Goal: Task Accomplishment & Management: Manage account settings

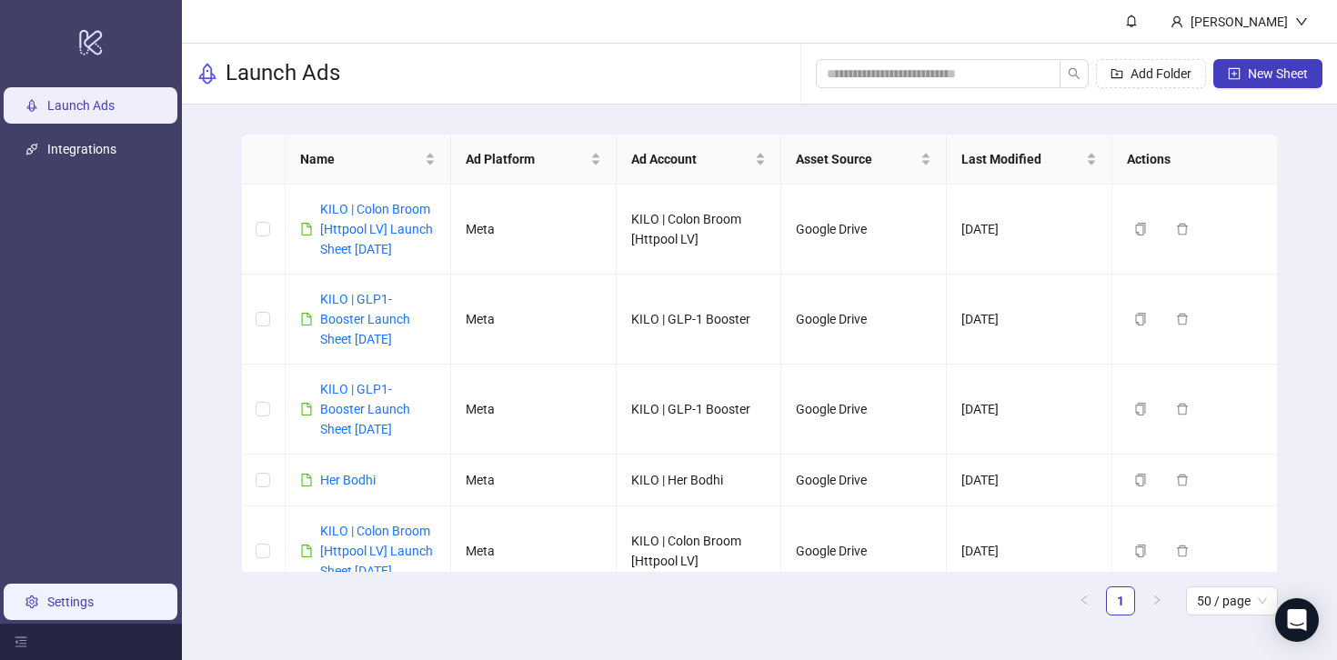
click at [85, 595] on link "Settings" at bounding box center [70, 602] width 46 height 15
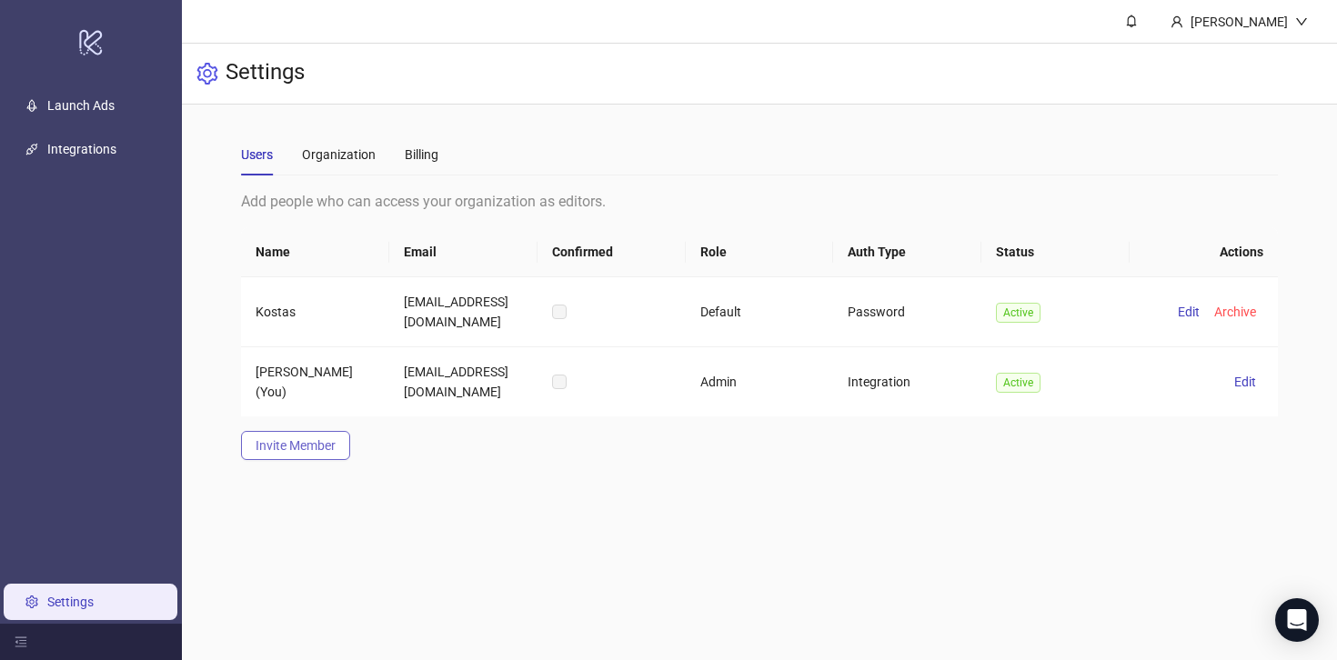
click at [338, 436] on button "Invite Member" at bounding box center [295, 445] width 109 height 29
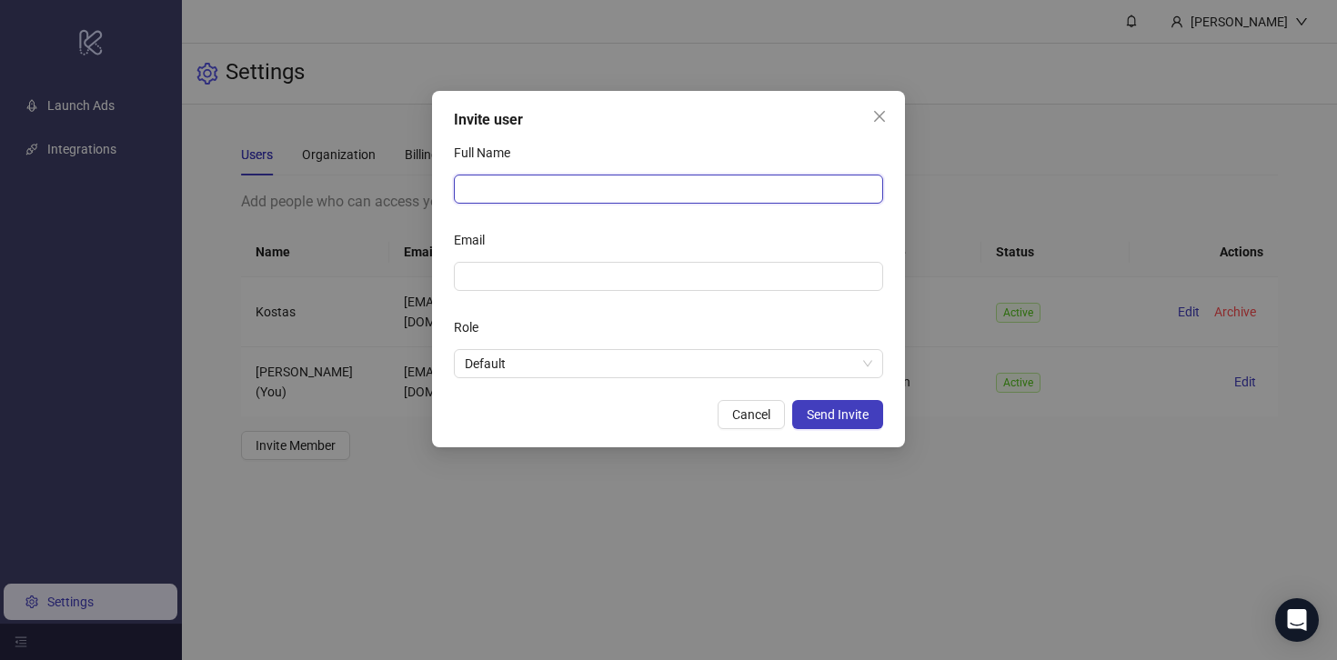
click at [515, 185] on input "Full Name" at bounding box center [668, 189] width 429 height 29
type input "*****"
type input "*"
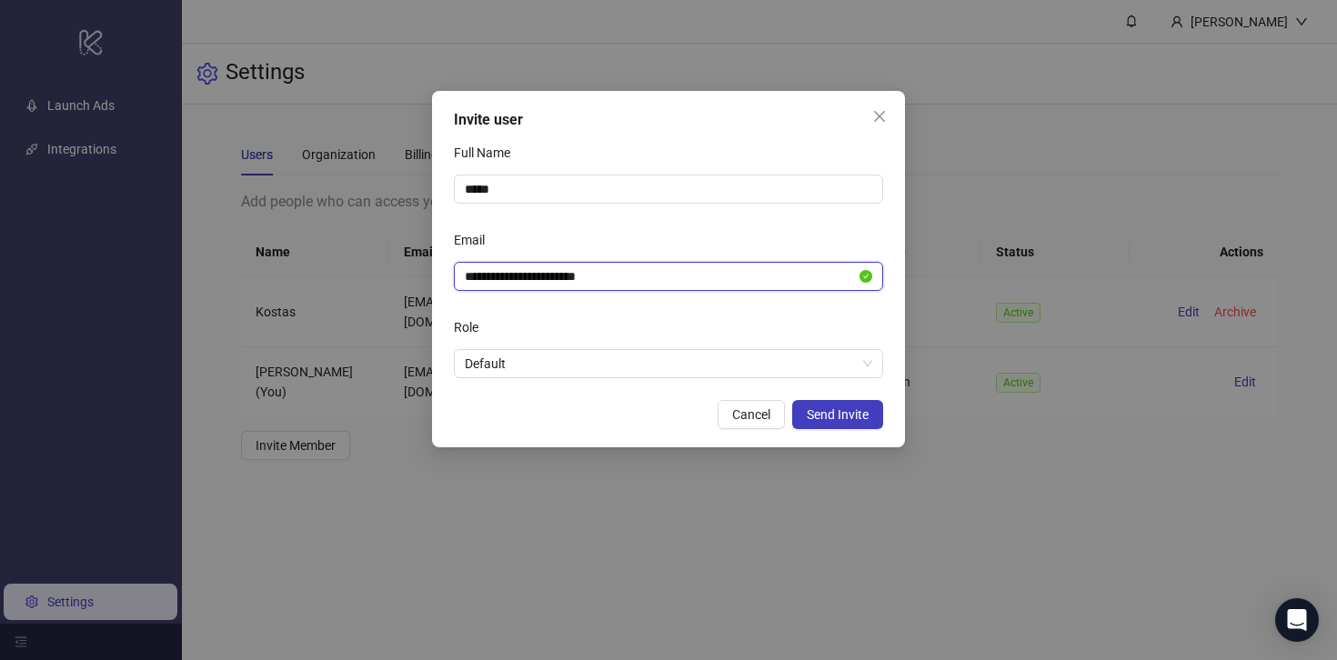
type input "**********"
click at [532, 381] on div "**********" at bounding box center [668, 269] width 473 height 357
click at [540, 368] on span "Default" at bounding box center [668, 363] width 407 height 27
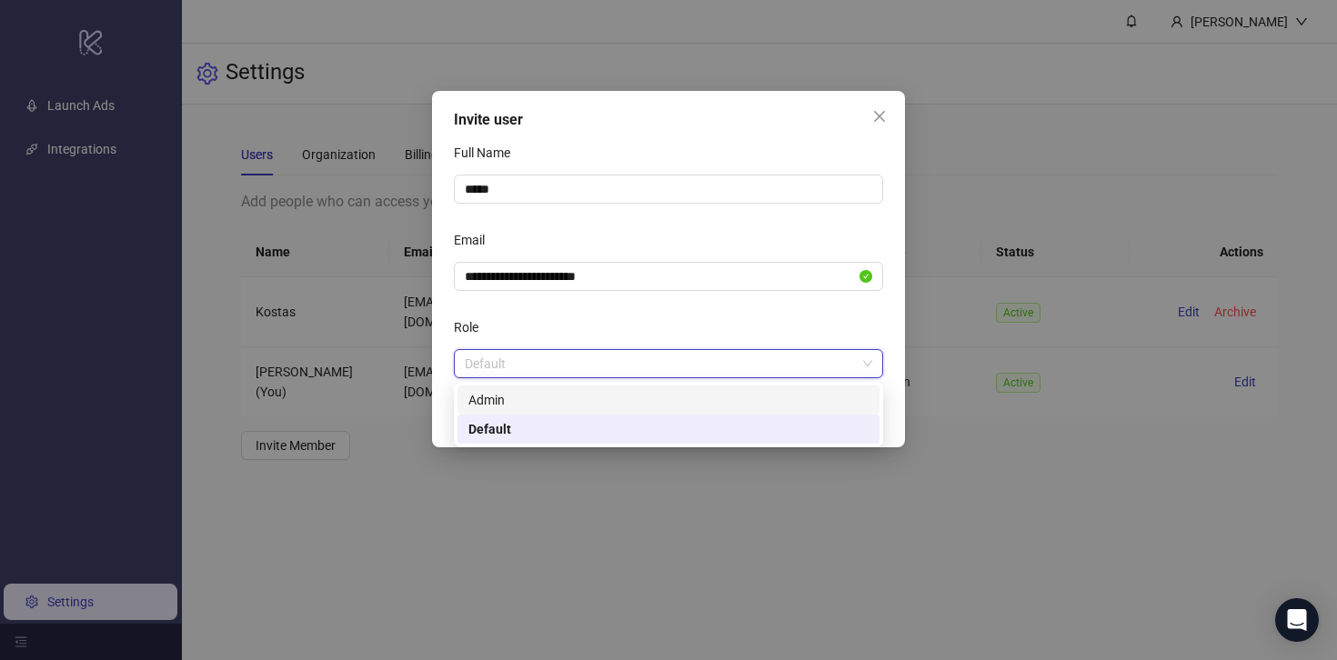
click at [539, 393] on div "Admin" at bounding box center [668, 400] width 400 height 20
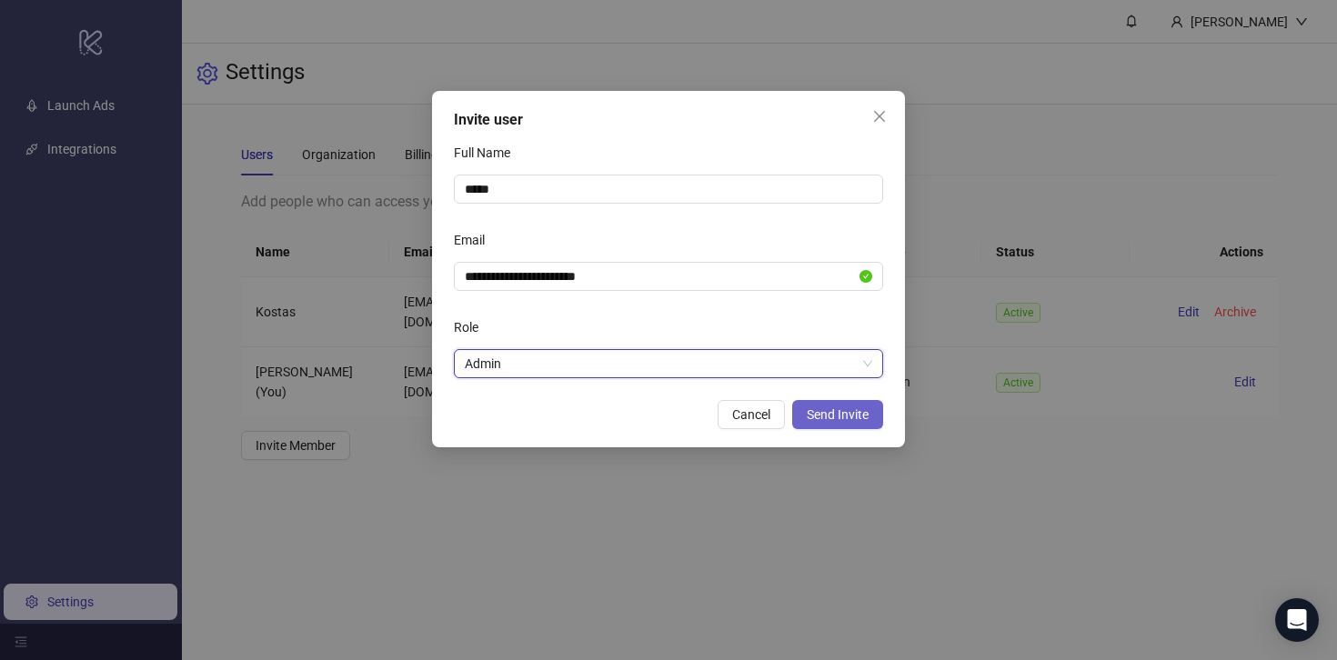
click at [853, 420] on span "Send Invite" at bounding box center [838, 414] width 62 height 15
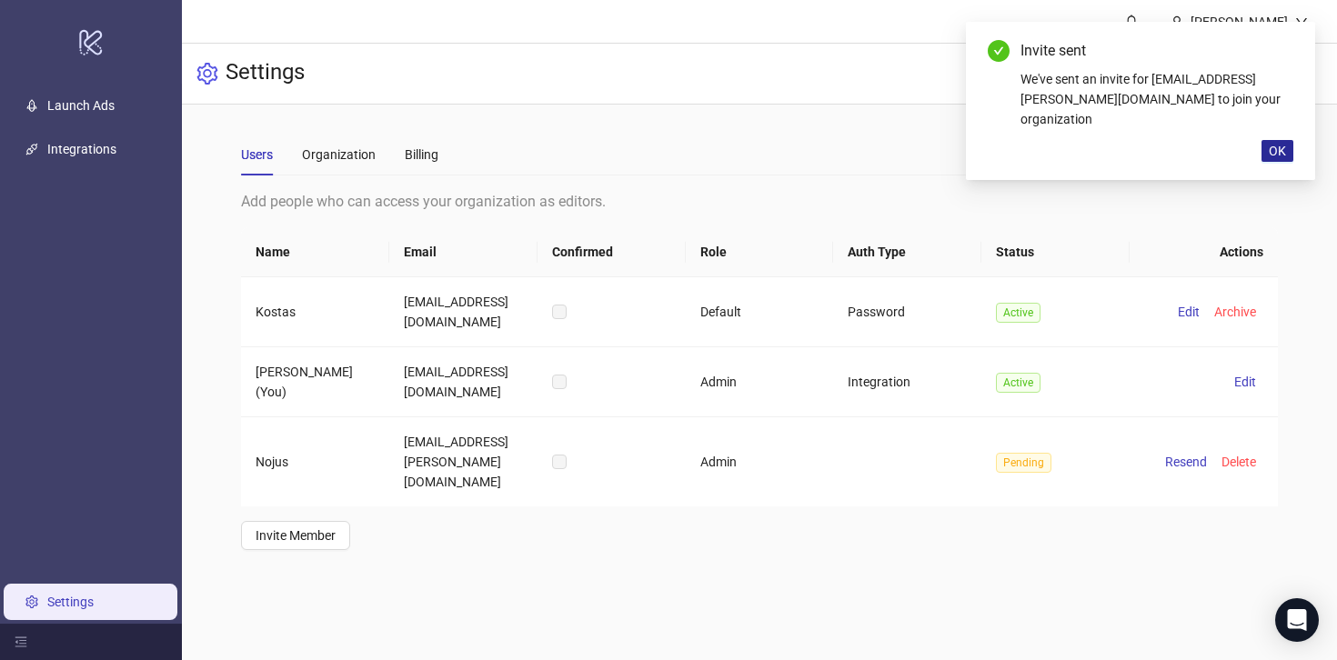
click at [1276, 140] on button "OK" at bounding box center [1277, 151] width 32 height 22
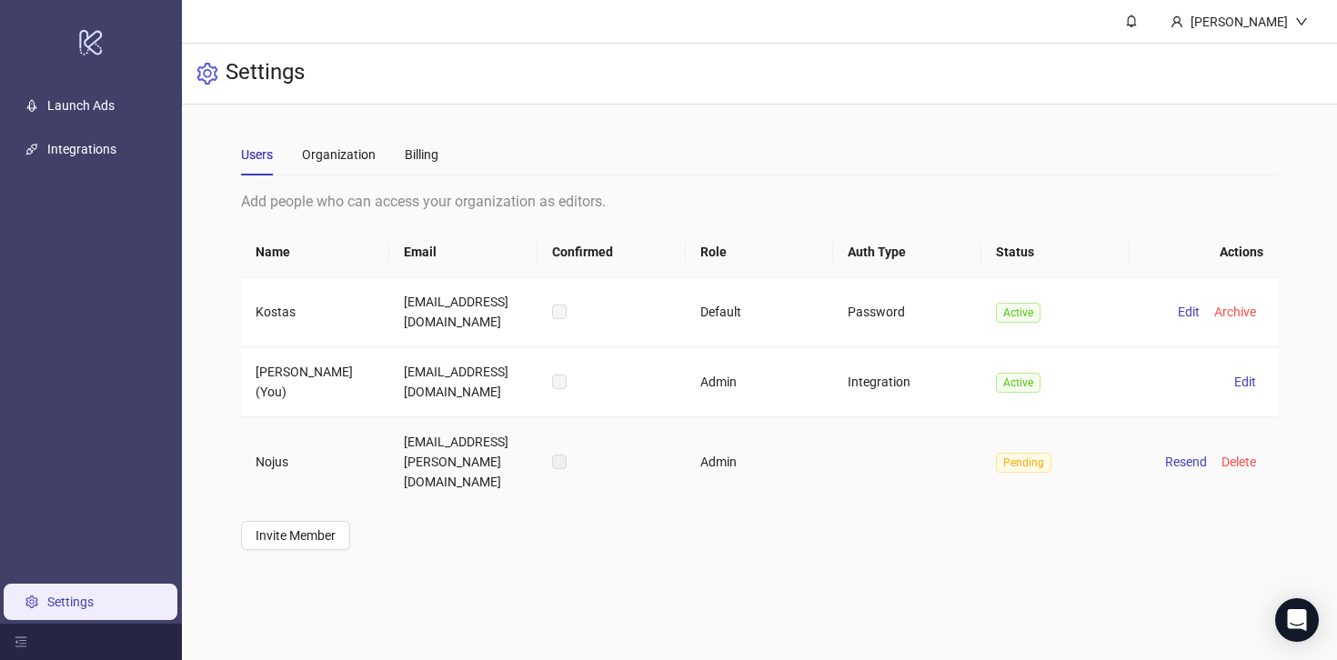
click at [557, 454] on label at bounding box center [559, 462] width 15 height 20
click at [343, 146] on div "Organization" at bounding box center [339, 155] width 74 height 20
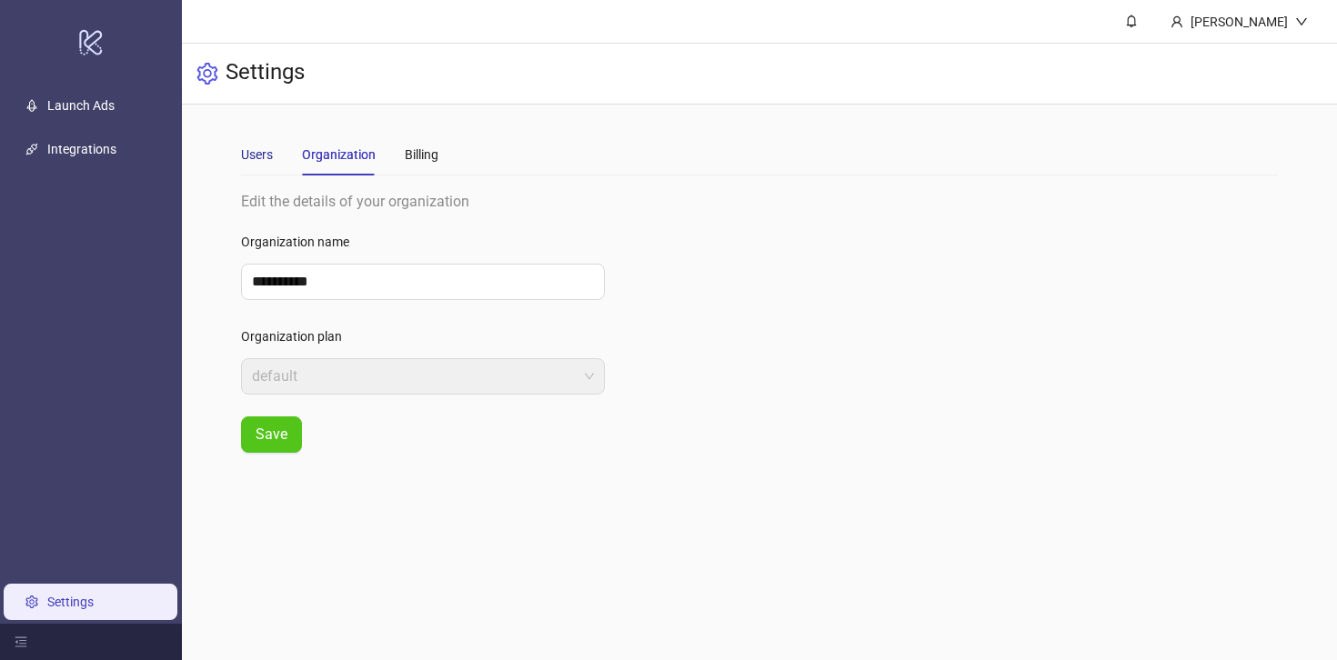
click at [255, 159] on div "Users" at bounding box center [257, 155] width 32 height 20
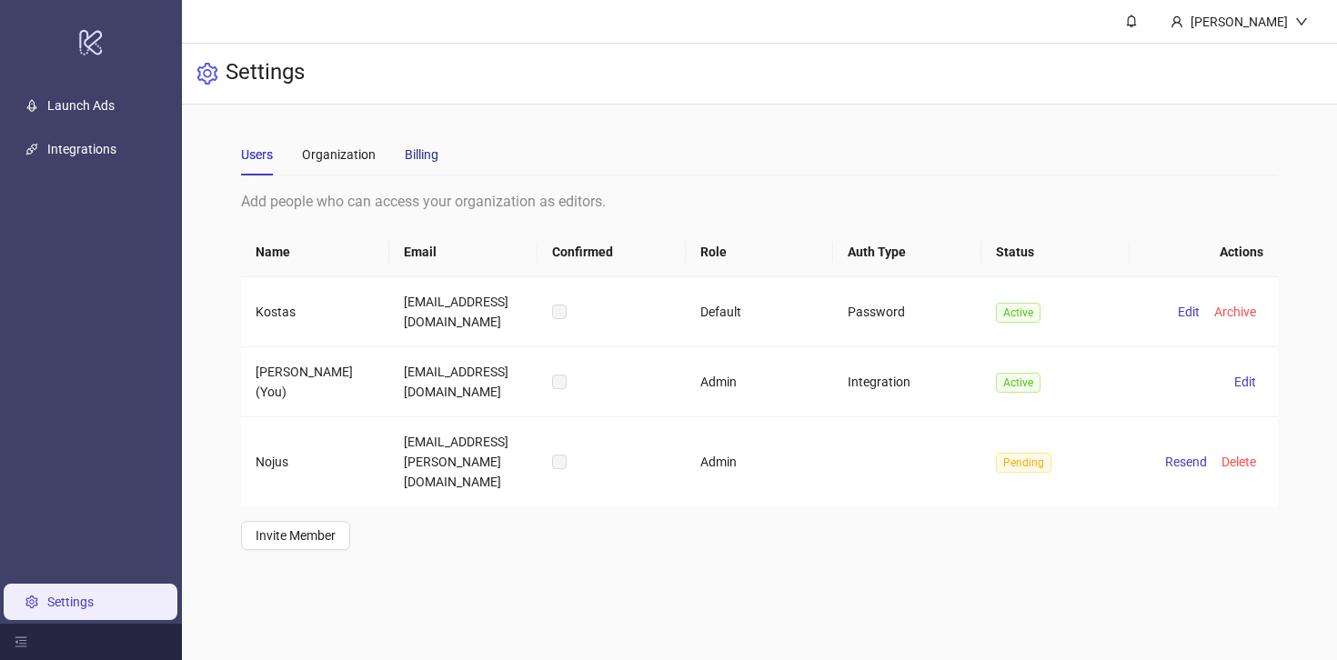
click at [413, 158] on div "Billing" at bounding box center [422, 155] width 34 height 20
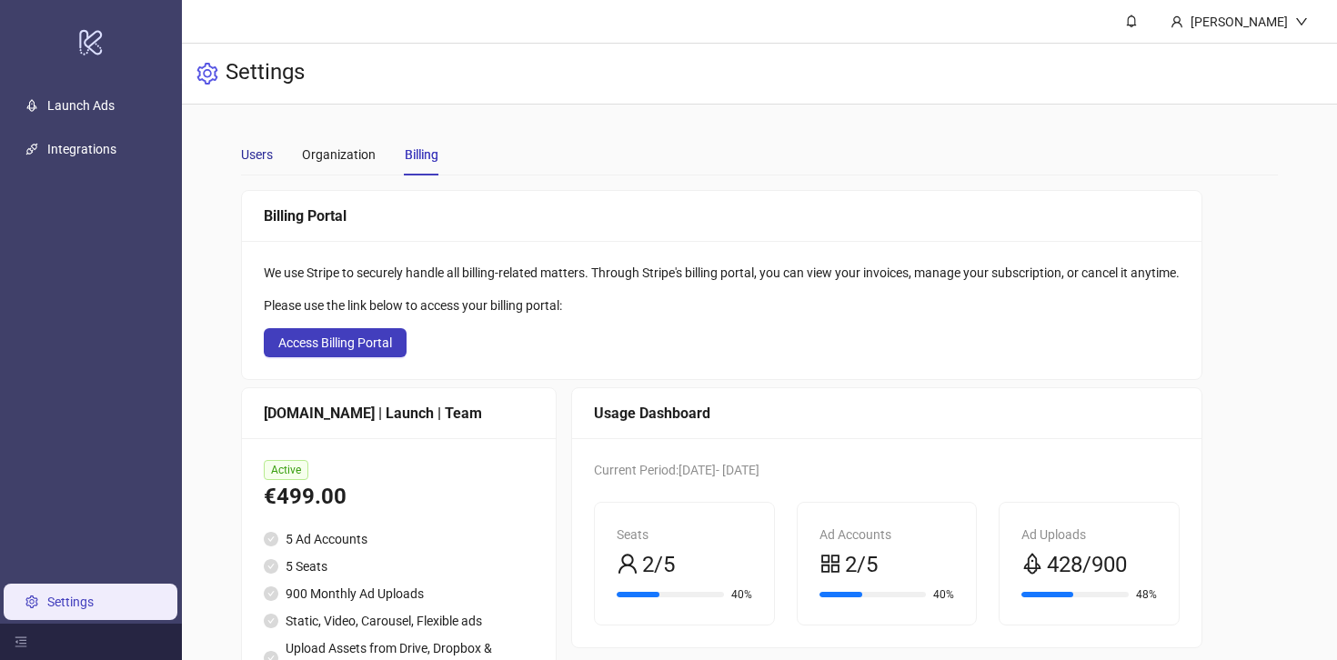
click at [245, 148] on div "Users" at bounding box center [257, 155] width 32 height 20
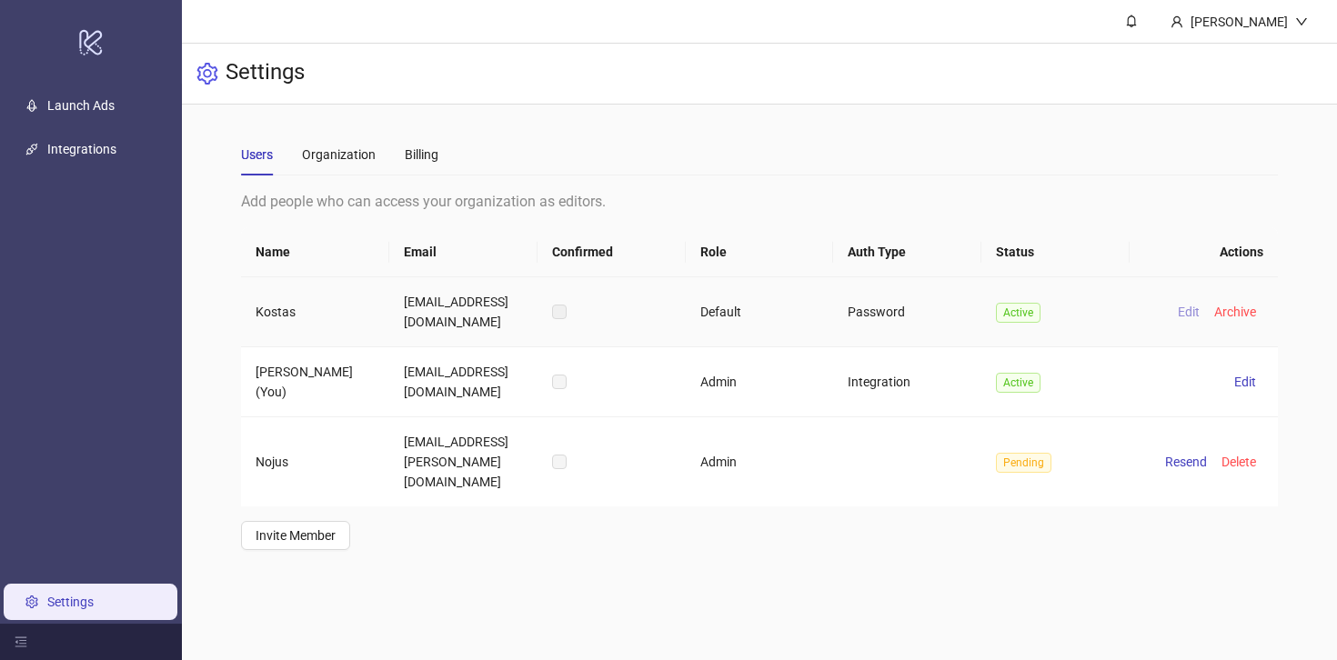
click at [1189, 320] on button "Edit" at bounding box center [1188, 312] width 36 height 22
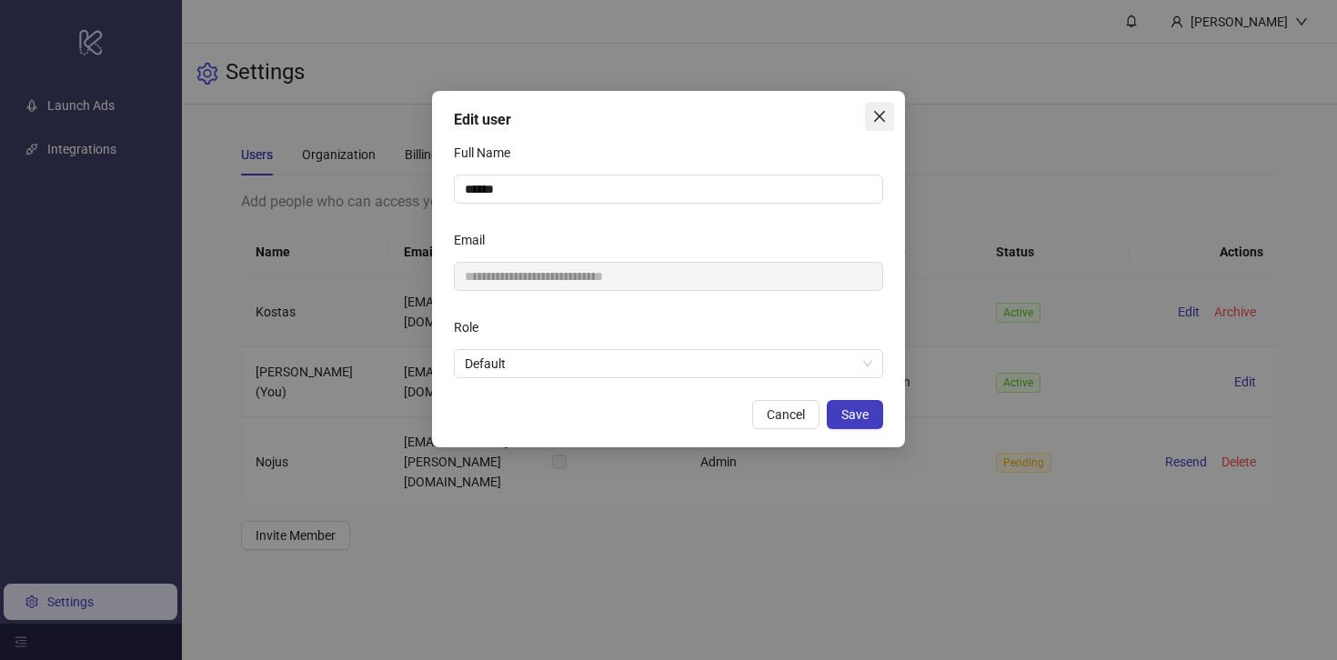
click at [879, 109] on icon "close" at bounding box center [879, 116] width 15 height 15
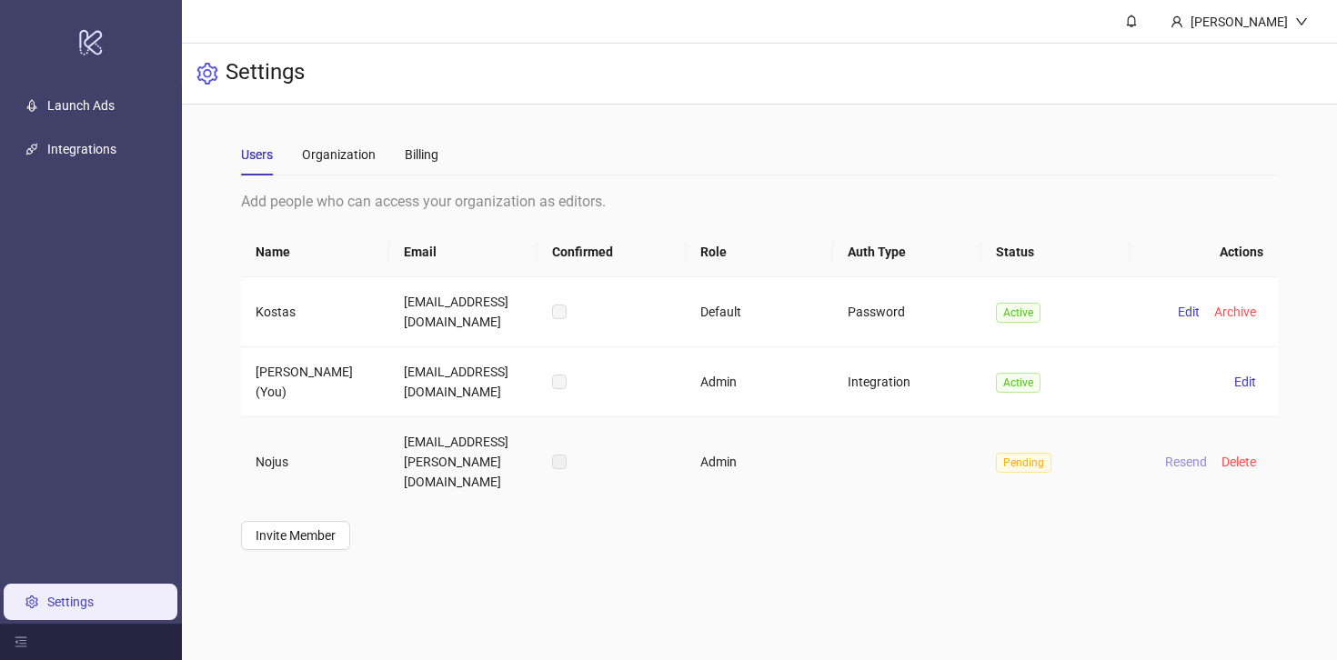
click at [1175, 455] on span "Resend" at bounding box center [1186, 462] width 42 height 15
